Goal: Navigation & Orientation: Find specific page/section

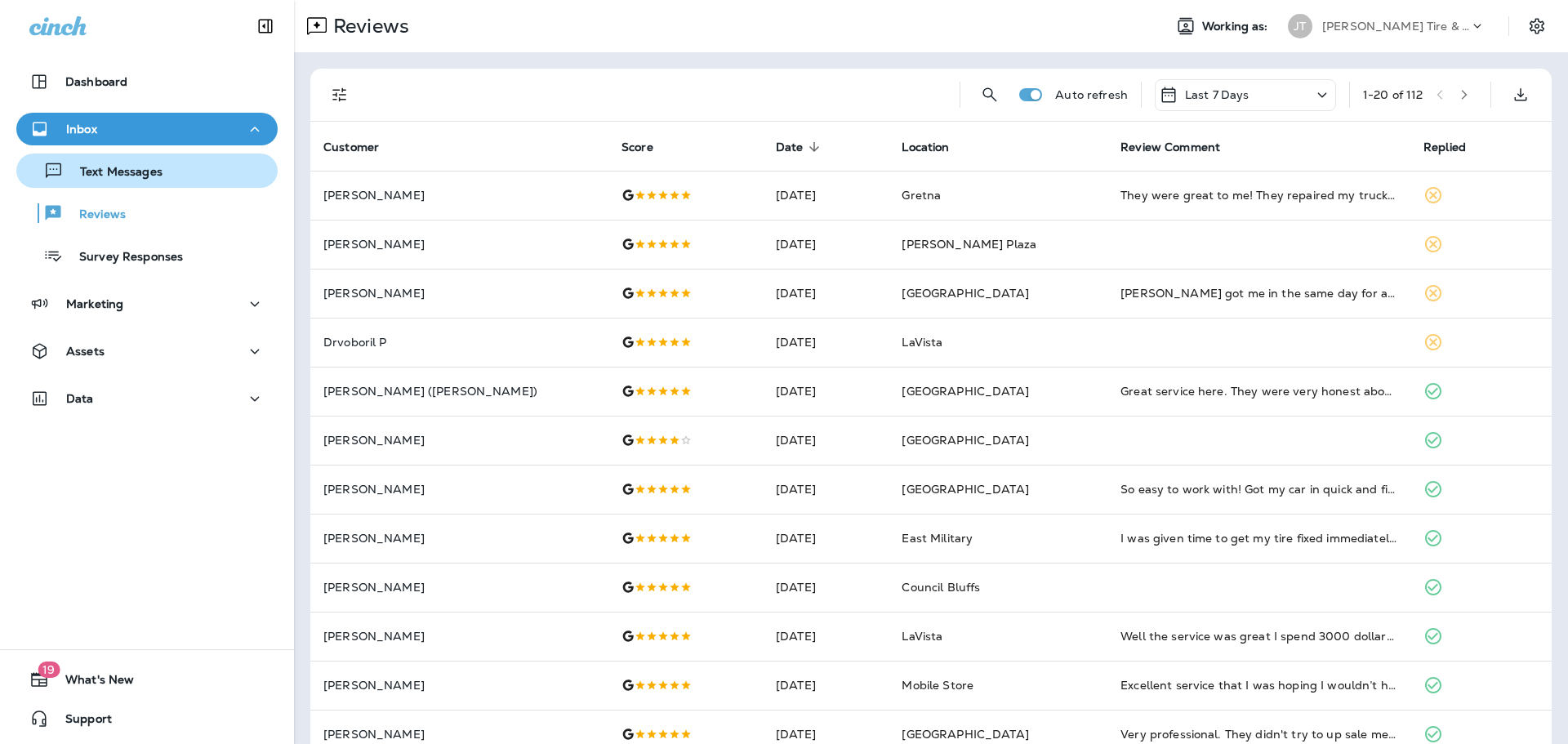
click at [117, 175] on p "Text Messages" at bounding box center [113, 172] width 99 height 16
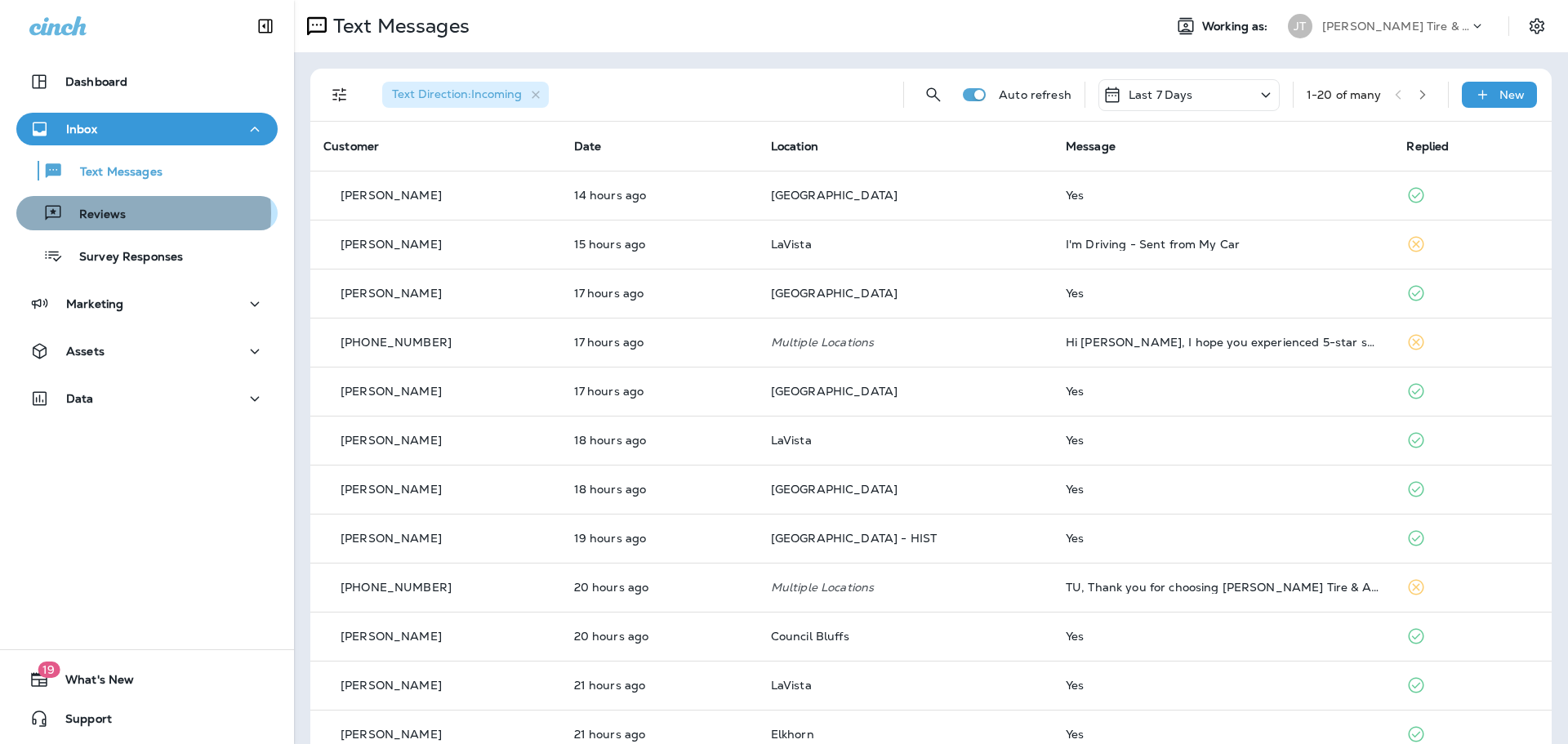
click at [114, 213] on p "Reviews" at bounding box center [94, 215] width 63 height 16
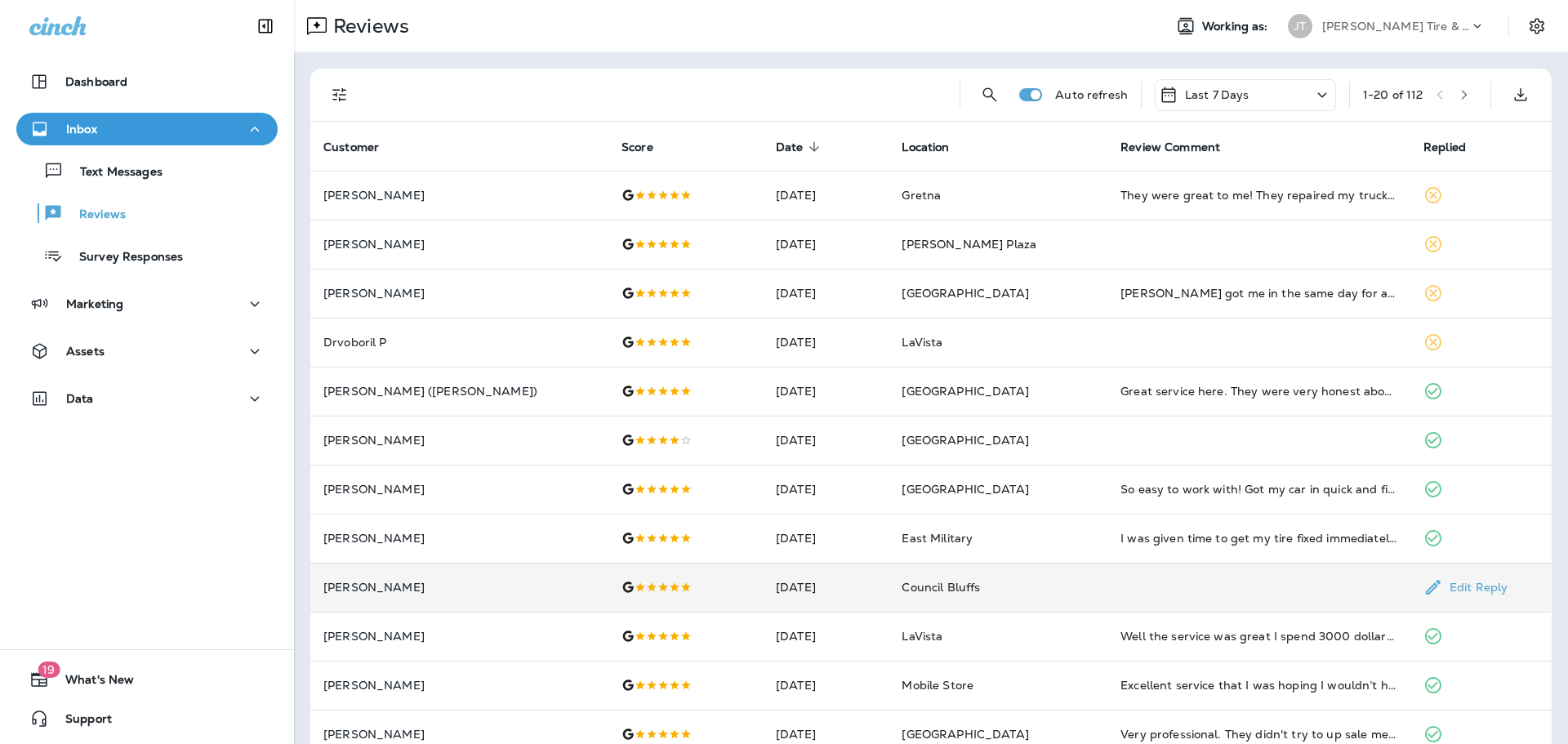
scroll to position [82, 0]
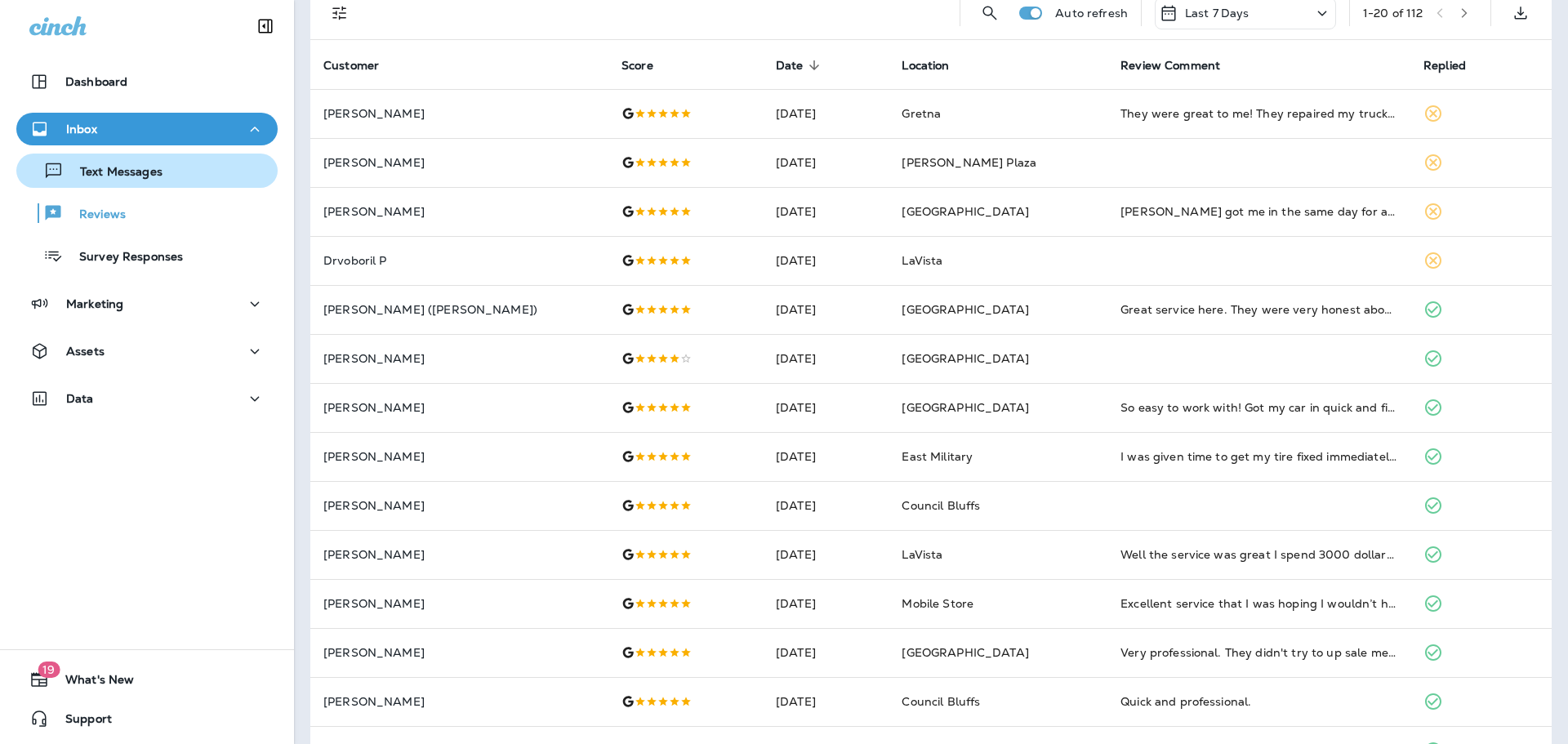
click at [143, 180] on div "Text Messages" at bounding box center [92, 171] width 140 height 25
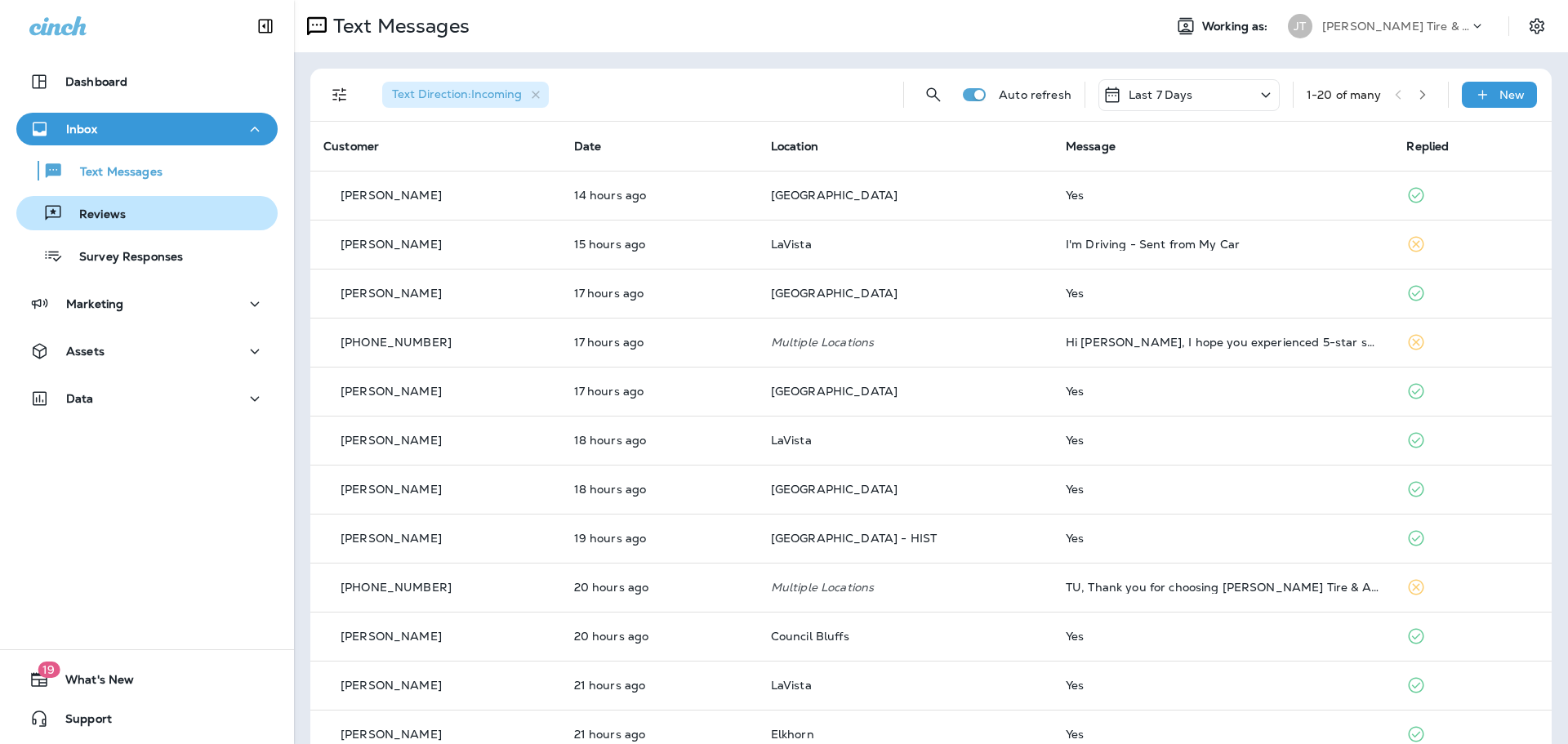
click at [111, 207] on p "Reviews" at bounding box center [94, 215] width 63 height 16
